Goal: Transaction & Acquisition: Purchase product/service

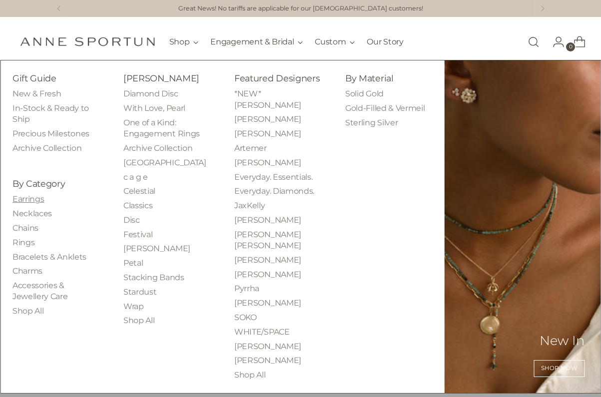
click at [34, 197] on link "Earrings" at bounding box center [27, 198] width 31 height 9
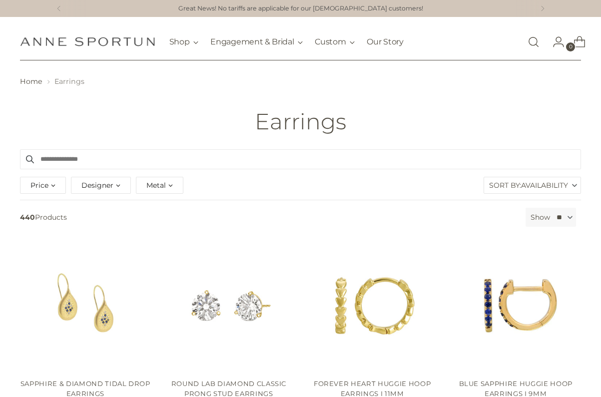
click at [102, 186] on span "Designer" at bounding box center [97, 185] width 32 height 11
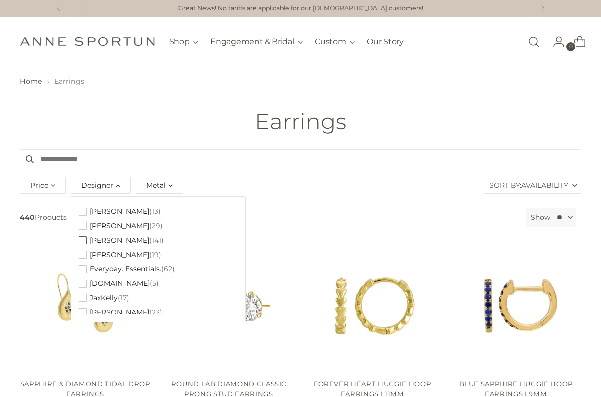
click at [83, 236] on span "button" at bounding box center [83, 240] width 8 height 8
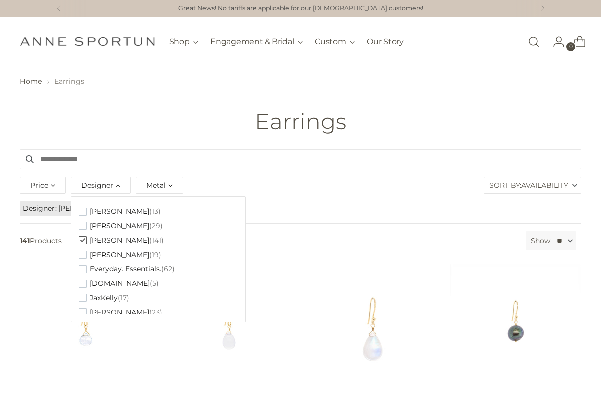
click at [515, 189] on label "Sort By: Availability" at bounding box center [532, 185] width 96 height 16
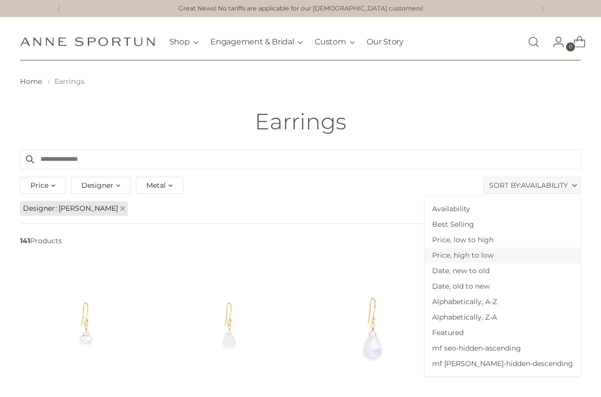
click at [522, 252] on span "Price, high to low" at bounding box center [503, 255] width 156 height 15
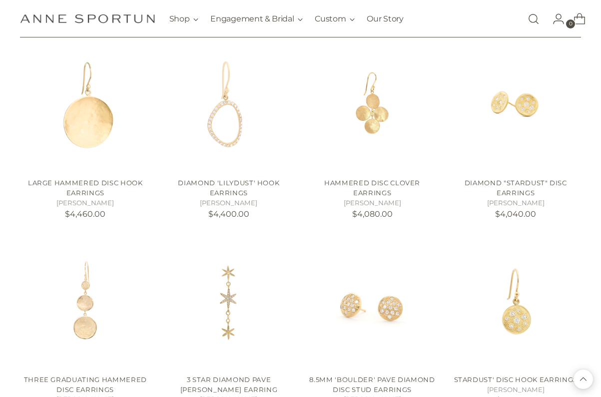
scroll to position [816, 0]
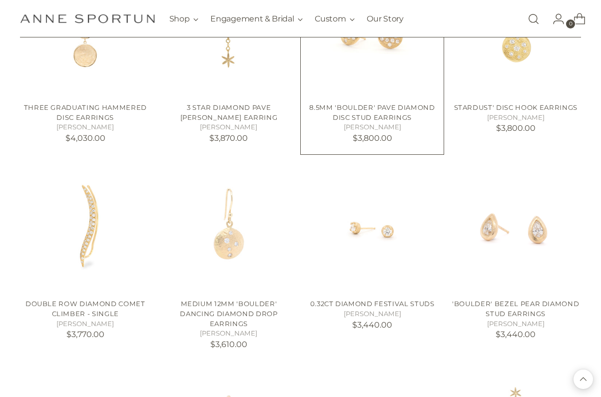
scroll to position [1087, 0]
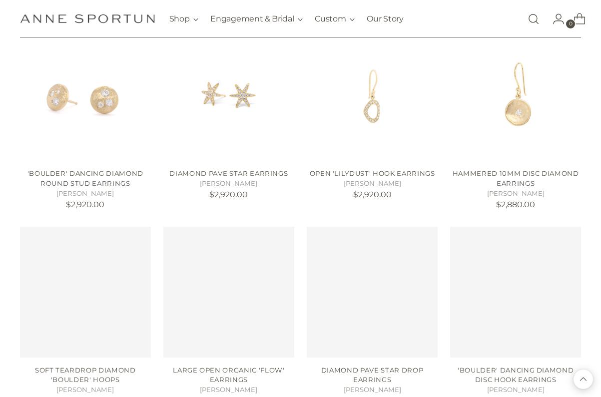
scroll to position [2013, 0]
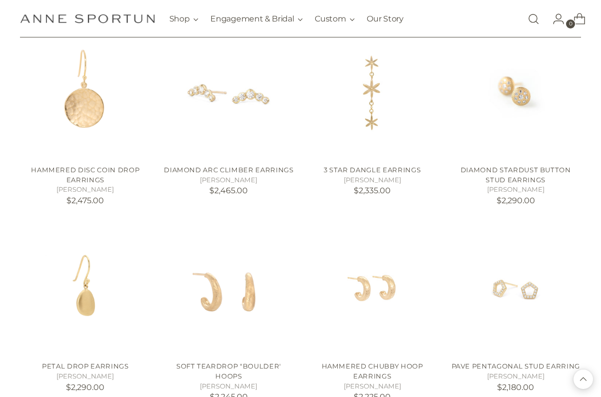
scroll to position [2803, 0]
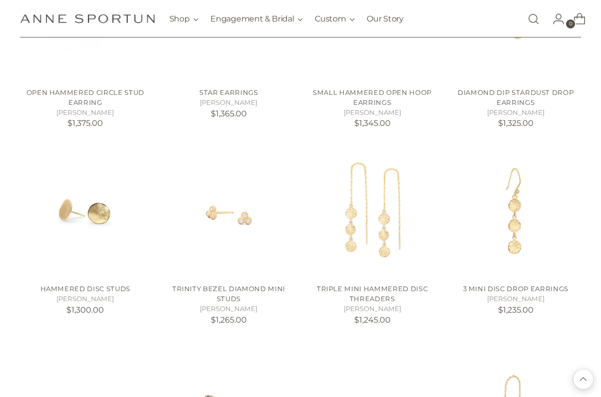
scroll to position [4649, 0]
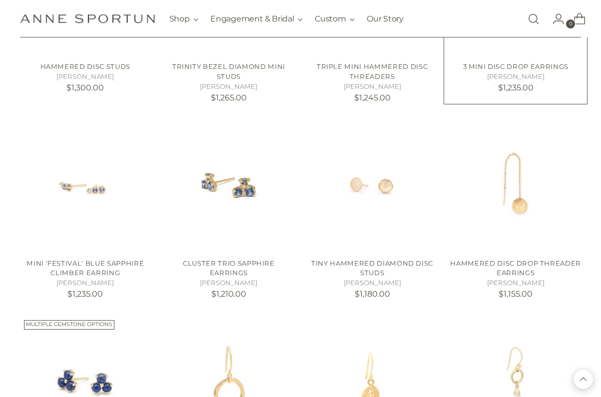
scroll to position [4883, 0]
